Goal: Navigation & Orientation: Find specific page/section

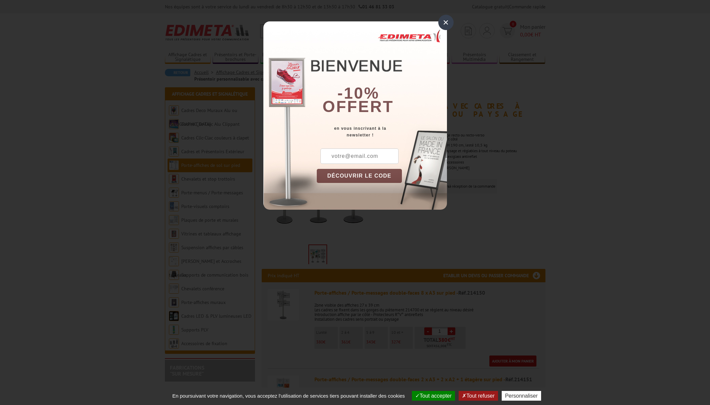
click at [446, 19] on div "×" at bounding box center [446, 22] width 15 height 15
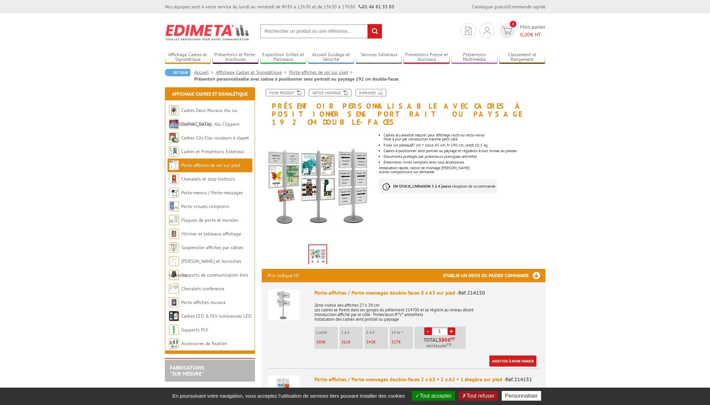
click at [206, 164] on link "Porte-affiches de sol sur pied" at bounding box center [210, 165] width 59 height 6
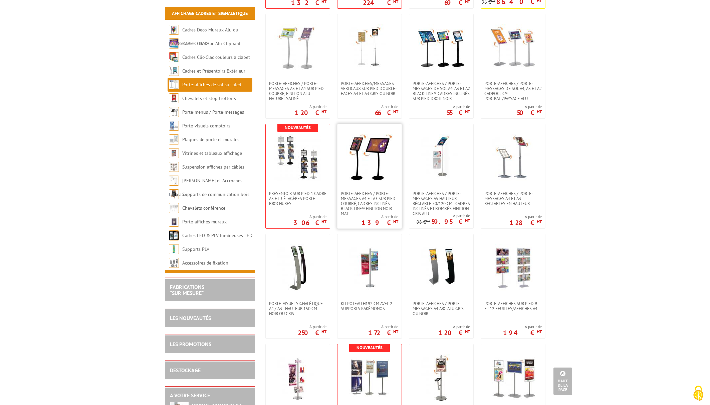
scroll to position [752, 0]
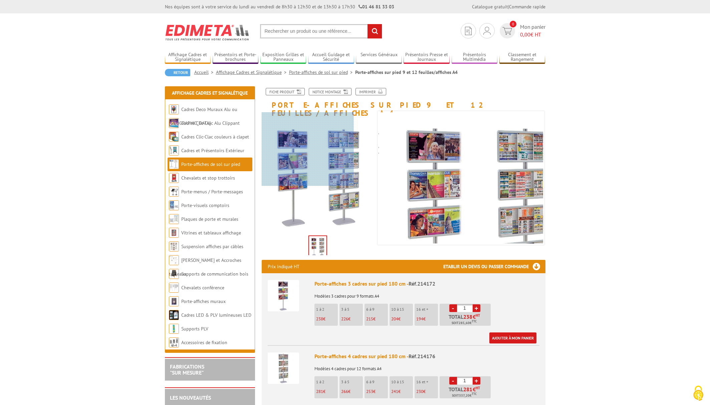
click at [301, 144] on div at bounding box center [308, 148] width 92 height 73
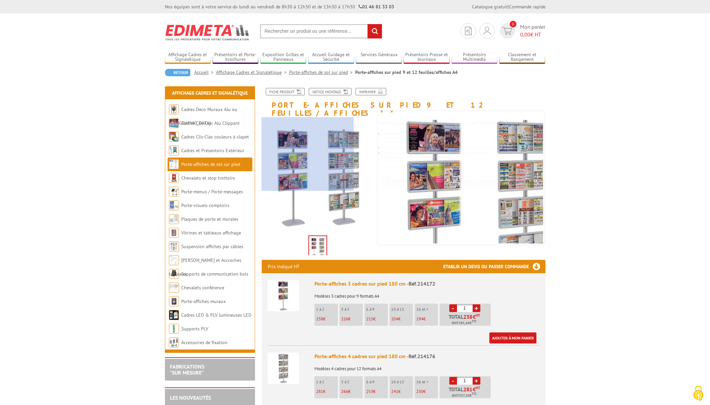
click at [291, 154] on div at bounding box center [308, 153] width 92 height 73
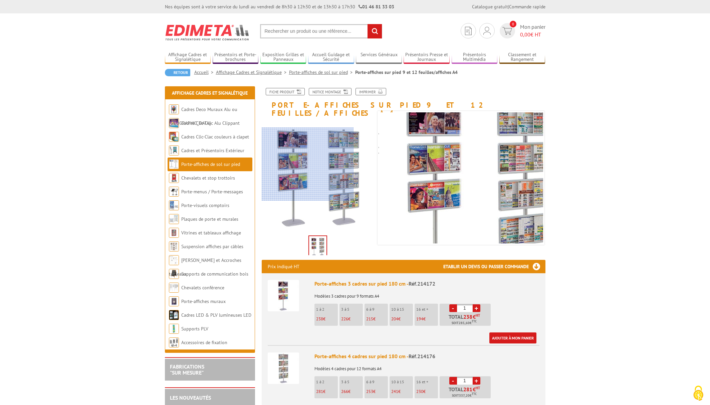
click at [299, 164] on div at bounding box center [308, 163] width 92 height 73
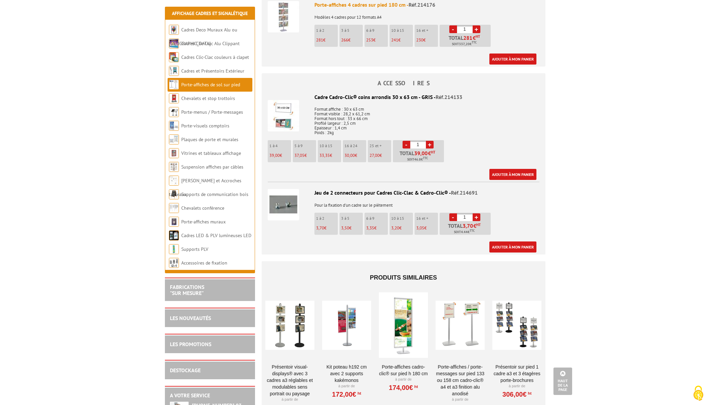
scroll to position [355, 0]
